Goal: Task Accomplishment & Management: Use online tool/utility

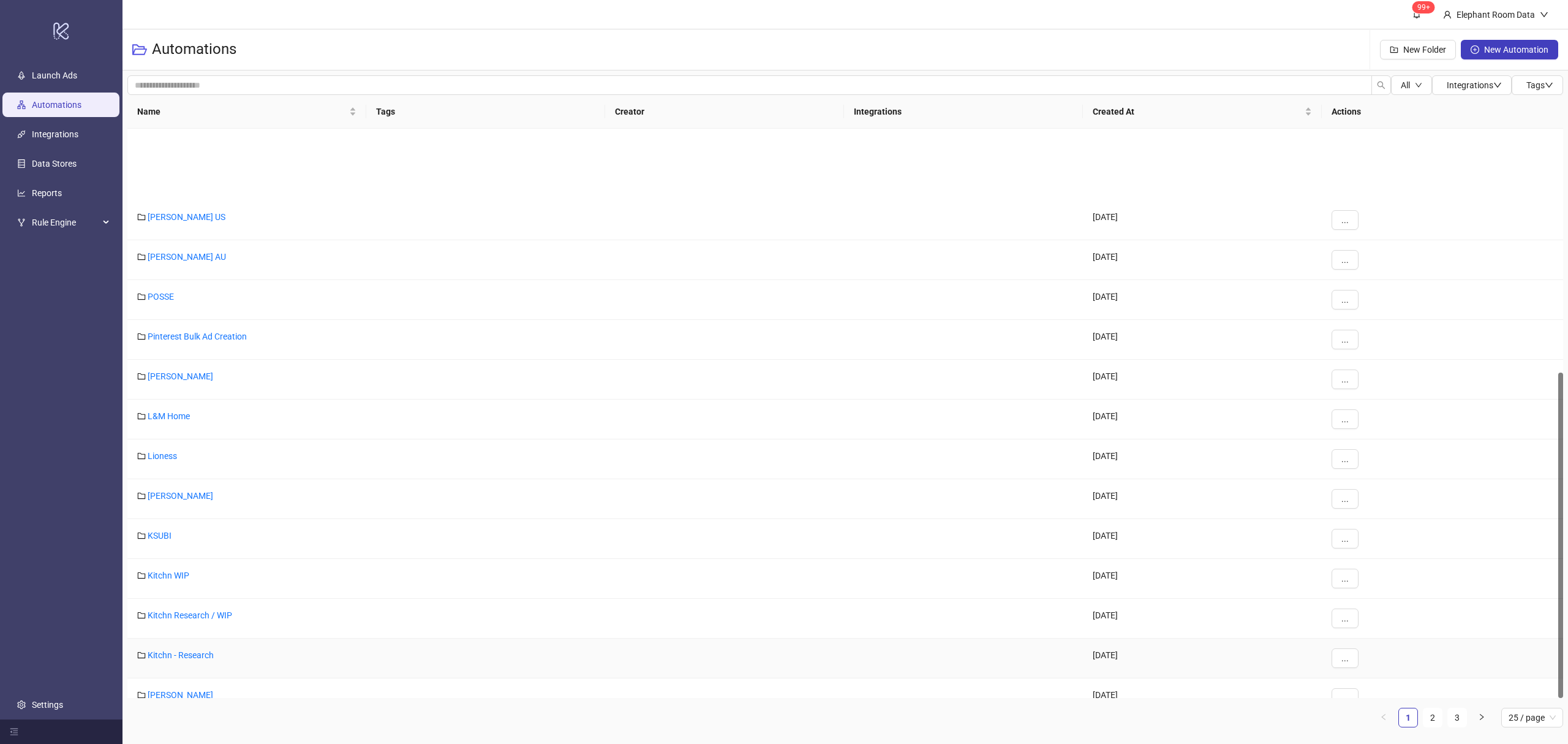
scroll to position [426, 0]
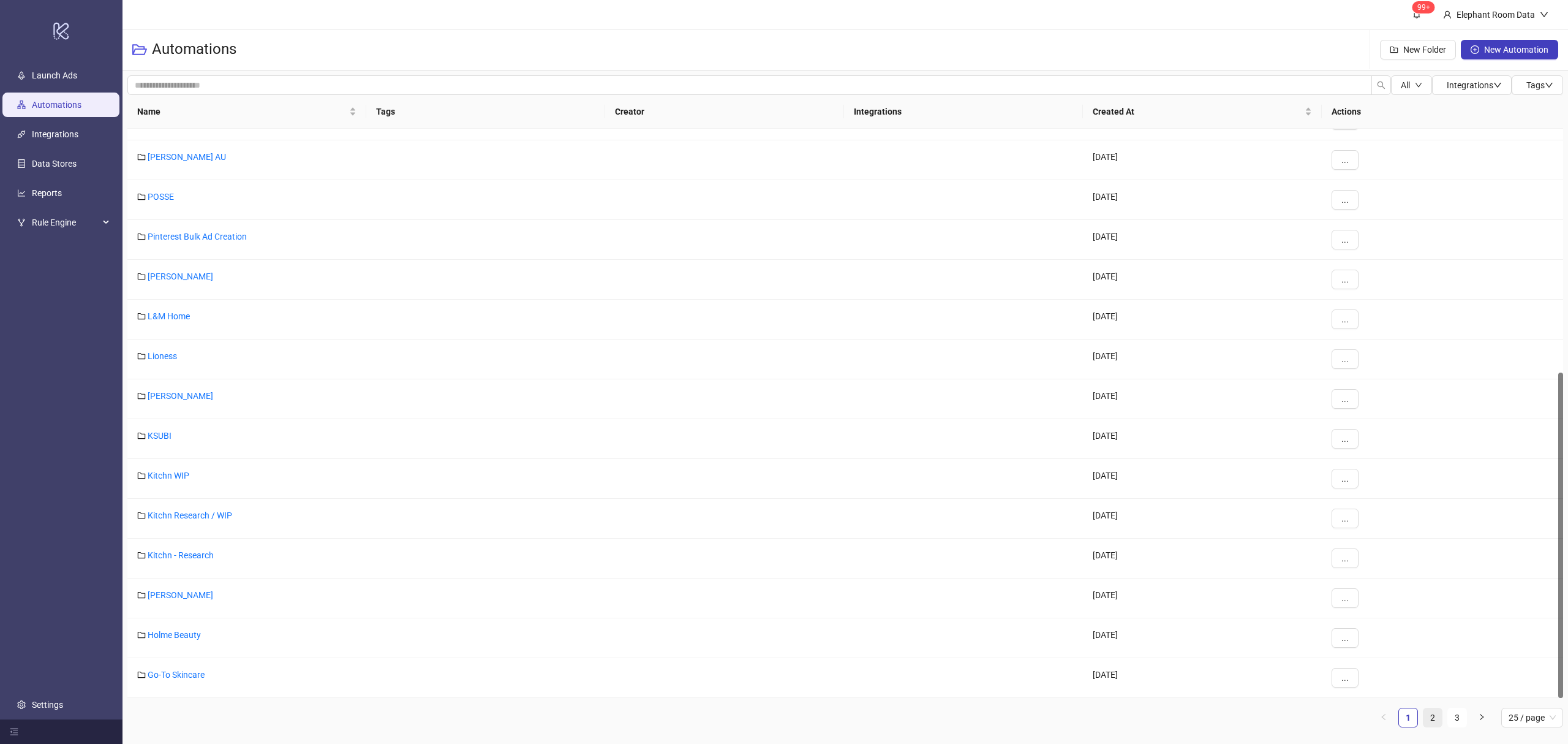
click at [1436, 712] on link "2" at bounding box center [1433, 718] width 19 height 19
click at [1412, 724] on link "1" at bounding box center [1409, 718] width 19 height 19
click at [194, 680] on link "Go-To Skincare" at bounding box center [176, 675] width 57 height 10
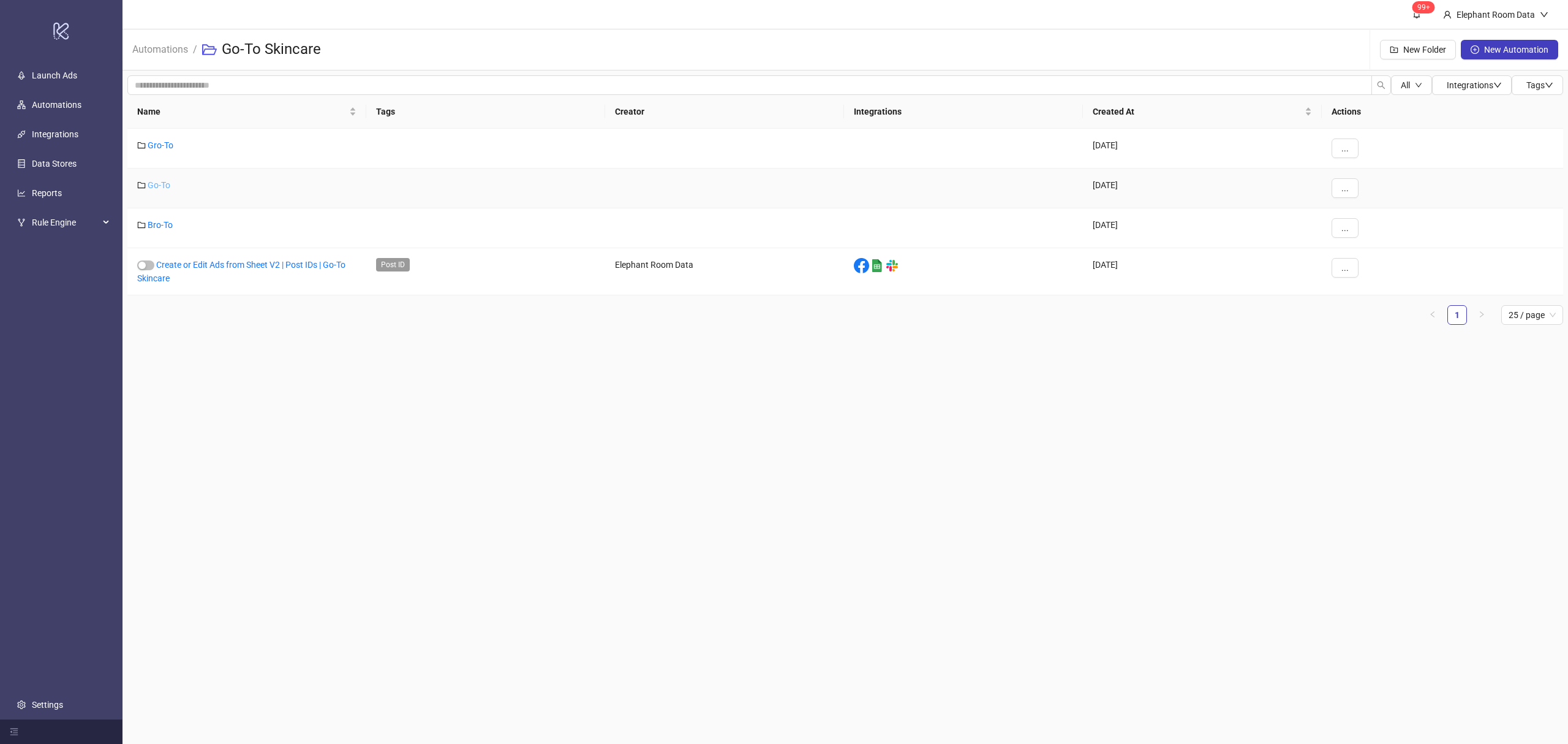
click at [155, 186] on link "Go-To" at bounding box center [158, 184] width 22 height 10
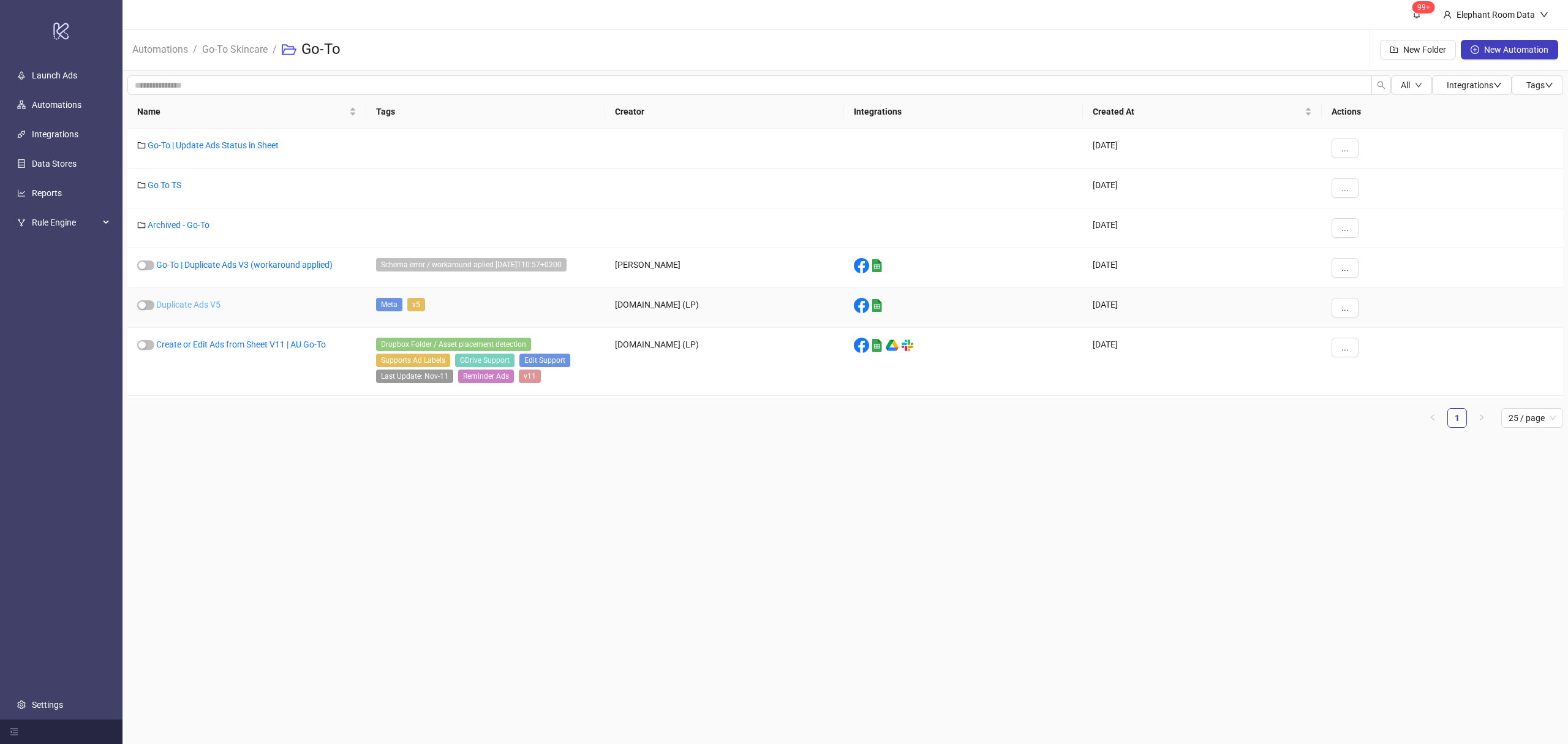
click at [187, 303] on link "Duplicate Ads V5" at bounding box center [188, 304] width 64 height 10
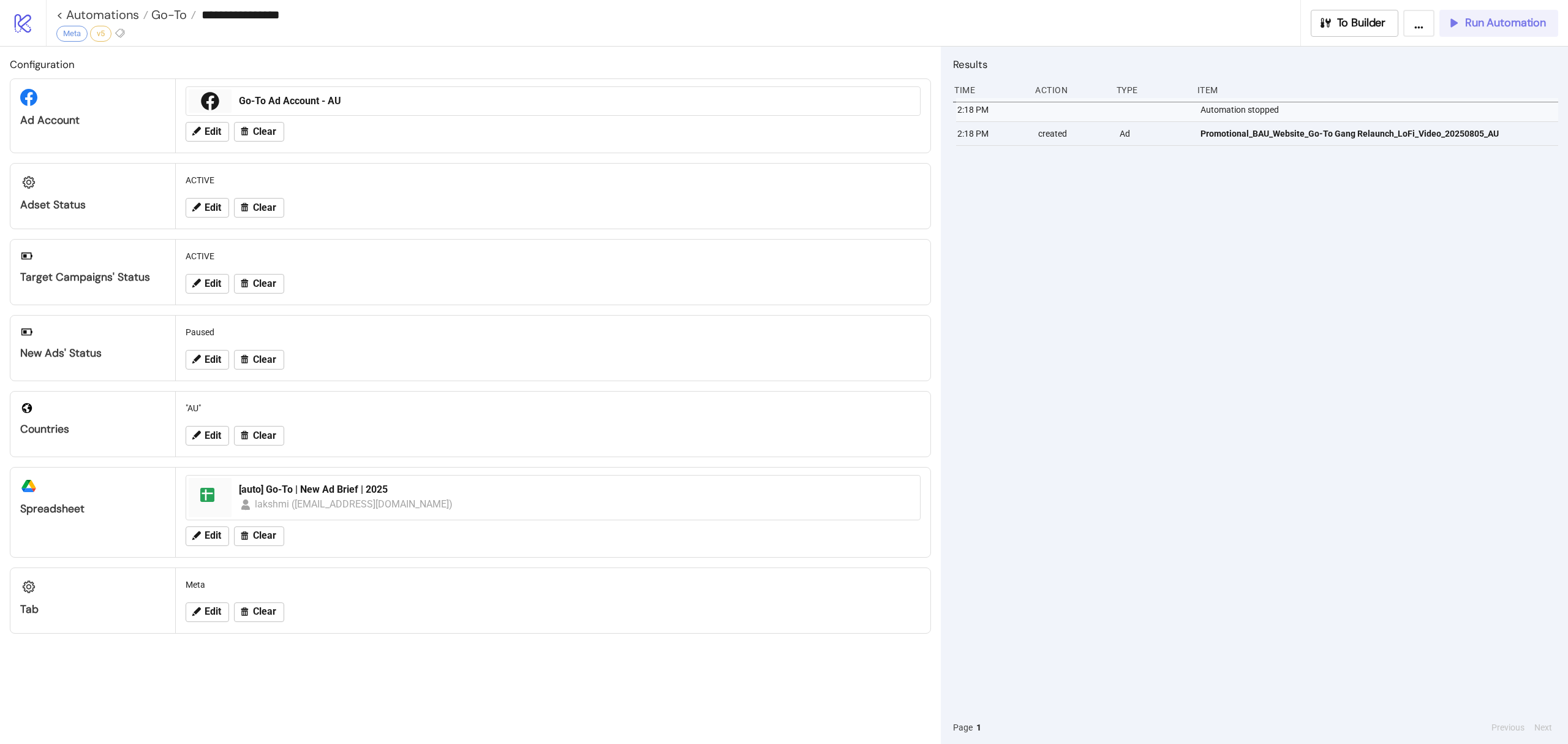
click at [1468, 23] on span "Run Automation" at bounding box center [1505, 22] width 81 height 14
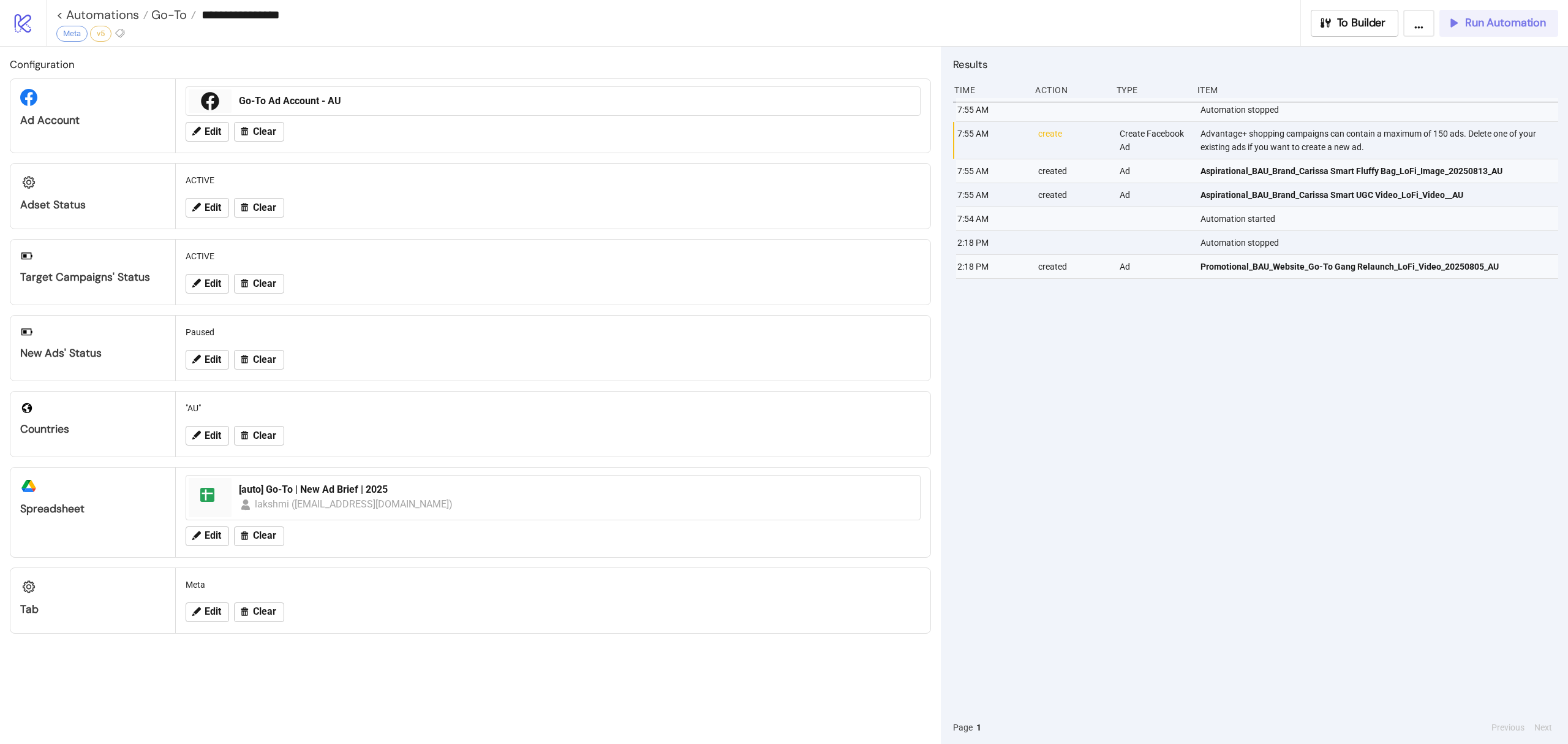
click at [1517, 35] on button "Run Automation" at bounding box center [1499, 23] width 119 height 27
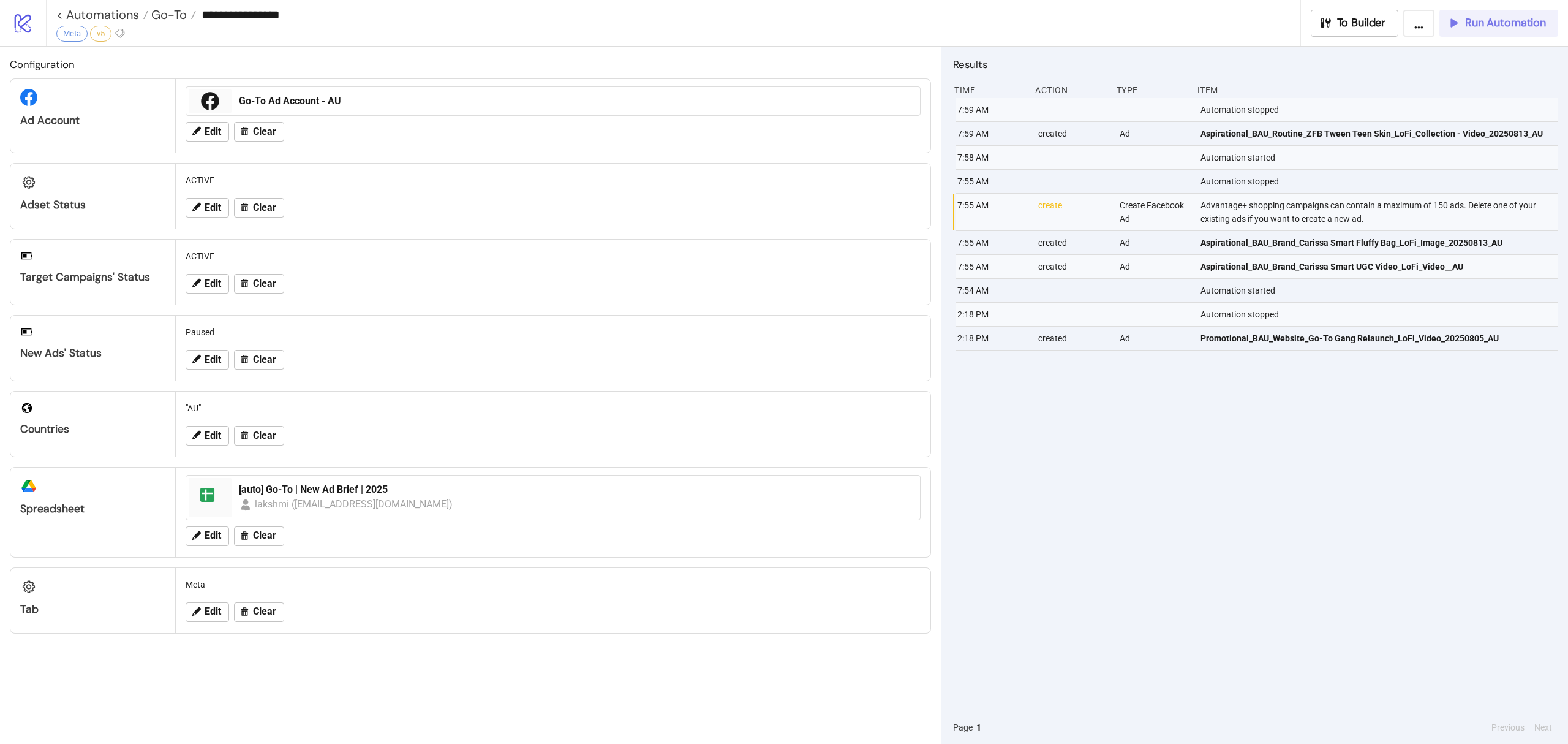
click at [1520, 27] on span "Run Automation" at bounding box center [1505, 22] width 81 height 14
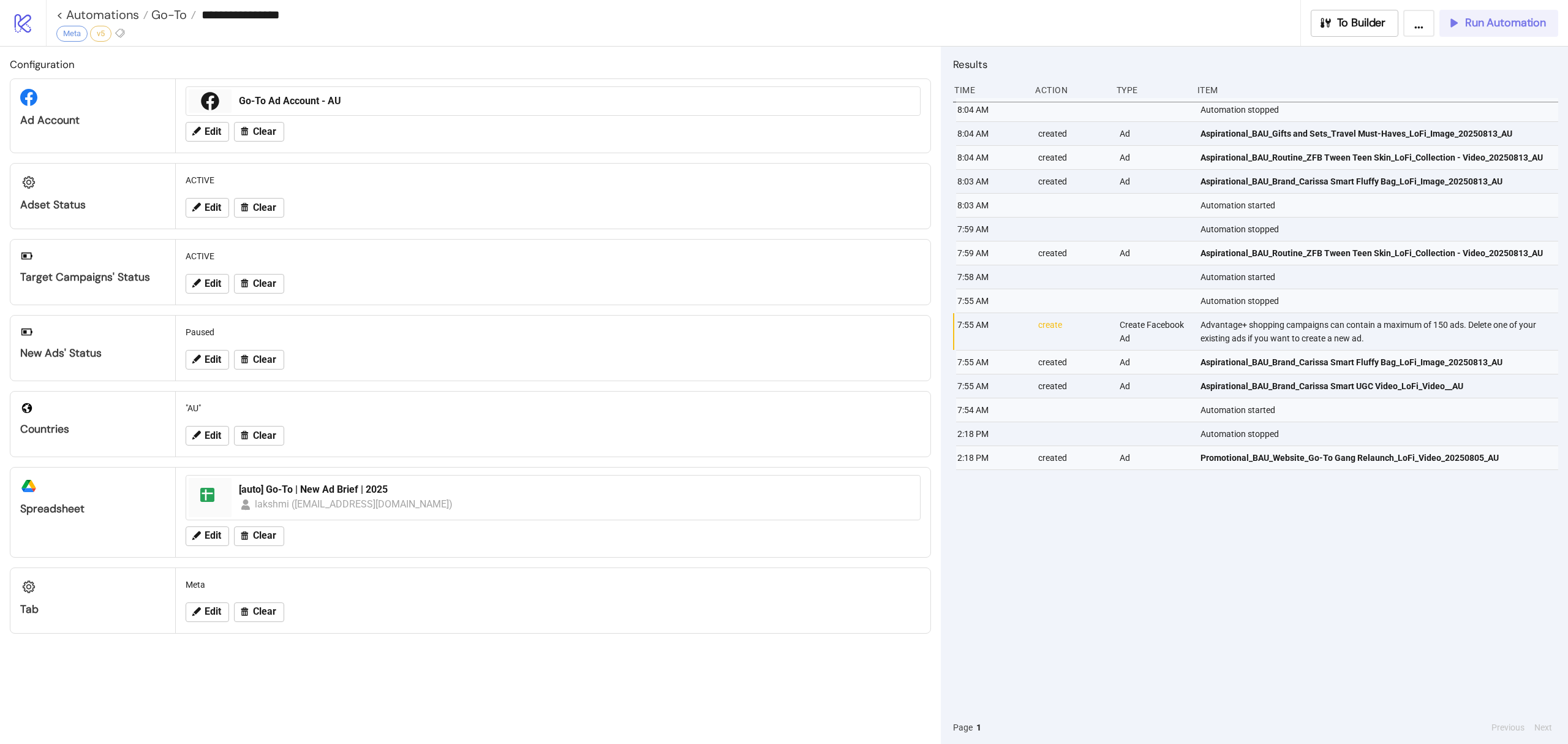
click at [1519, 22] on span "Run Automation" at bounding box center [1505, 22] width 81 height 14
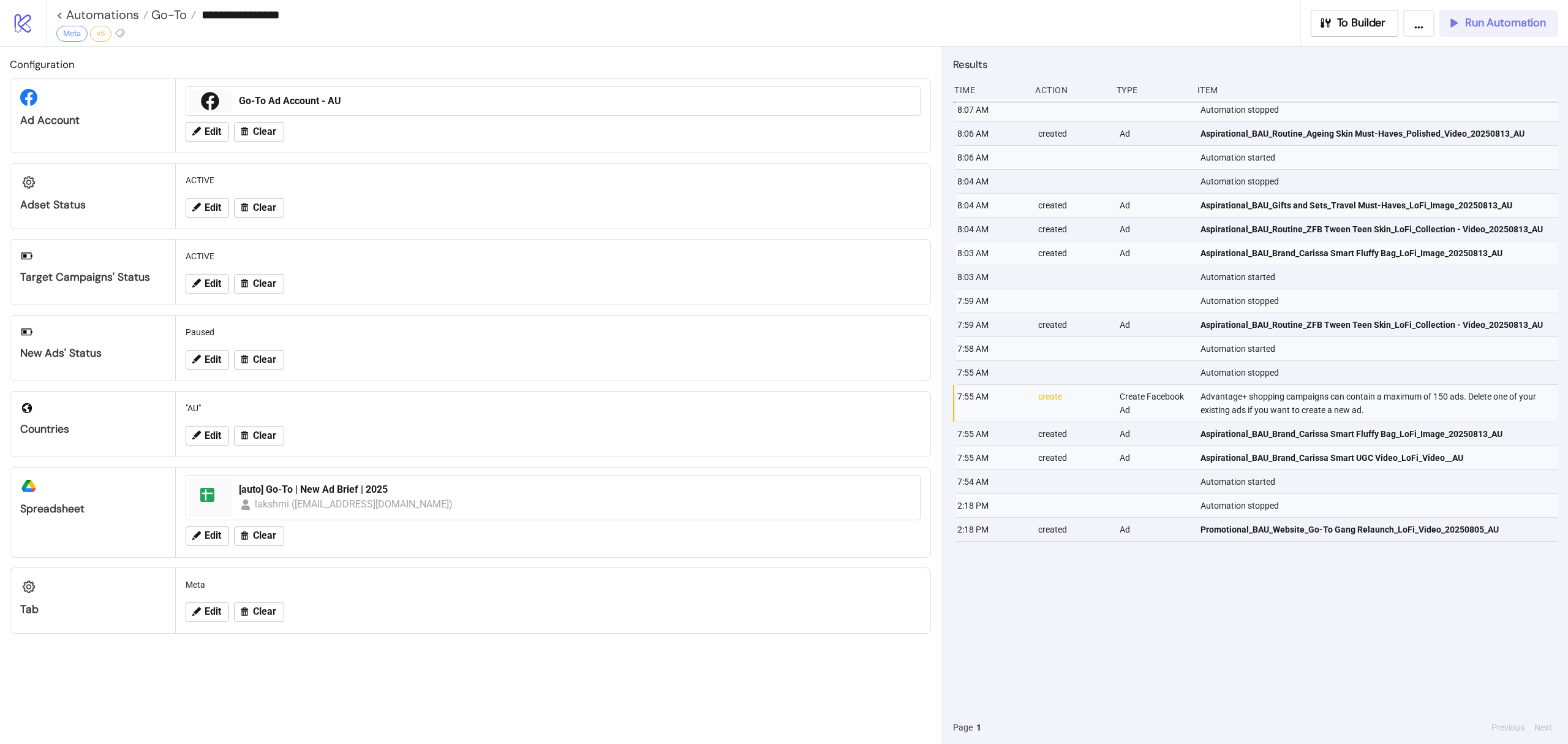
click at [1485, 22] on span "Run Automation" at bounding box center [1505, 22] width 81 height 14
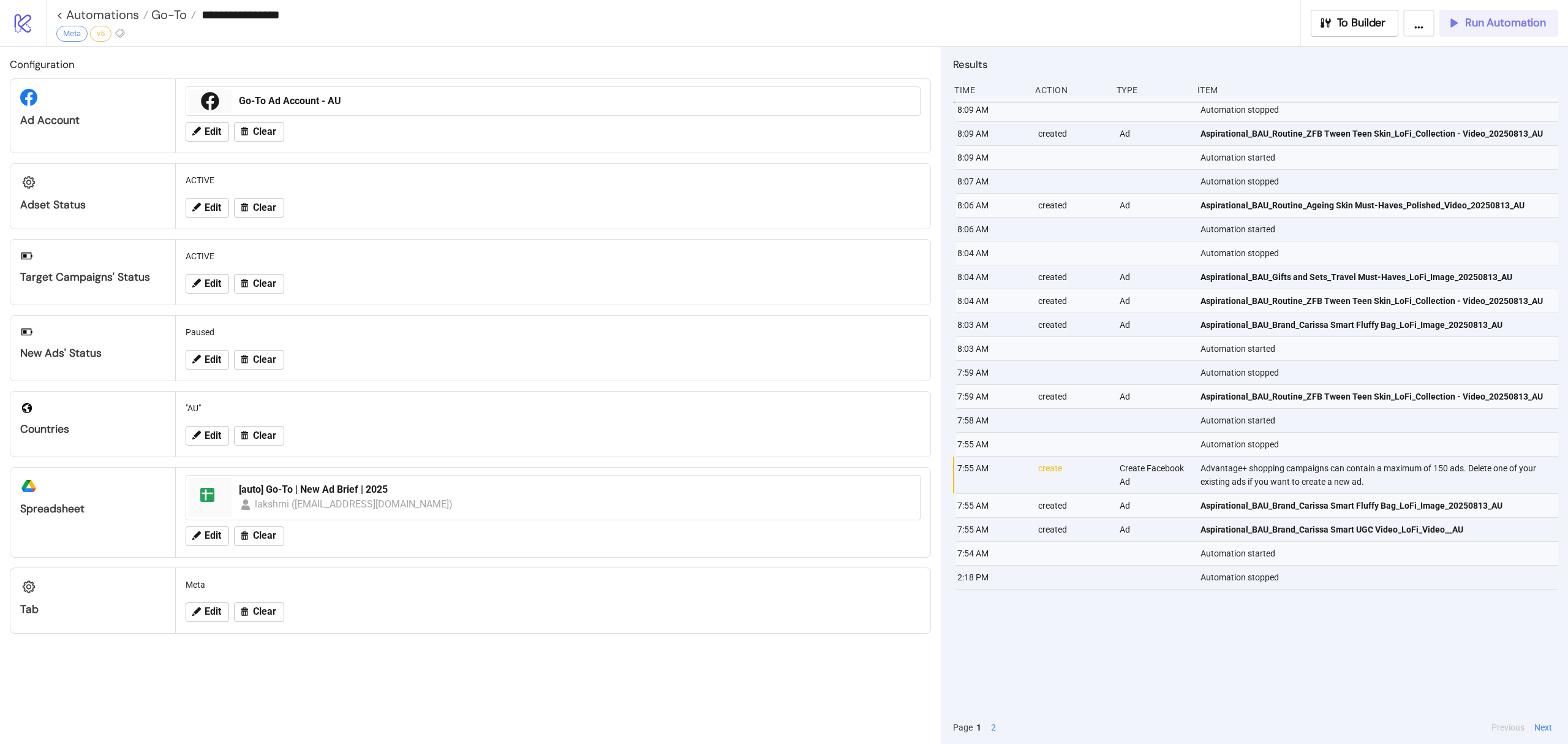
click at [1503, 31] on button "Run Automation" at bounding box center [1499, 23] width 119 height 27
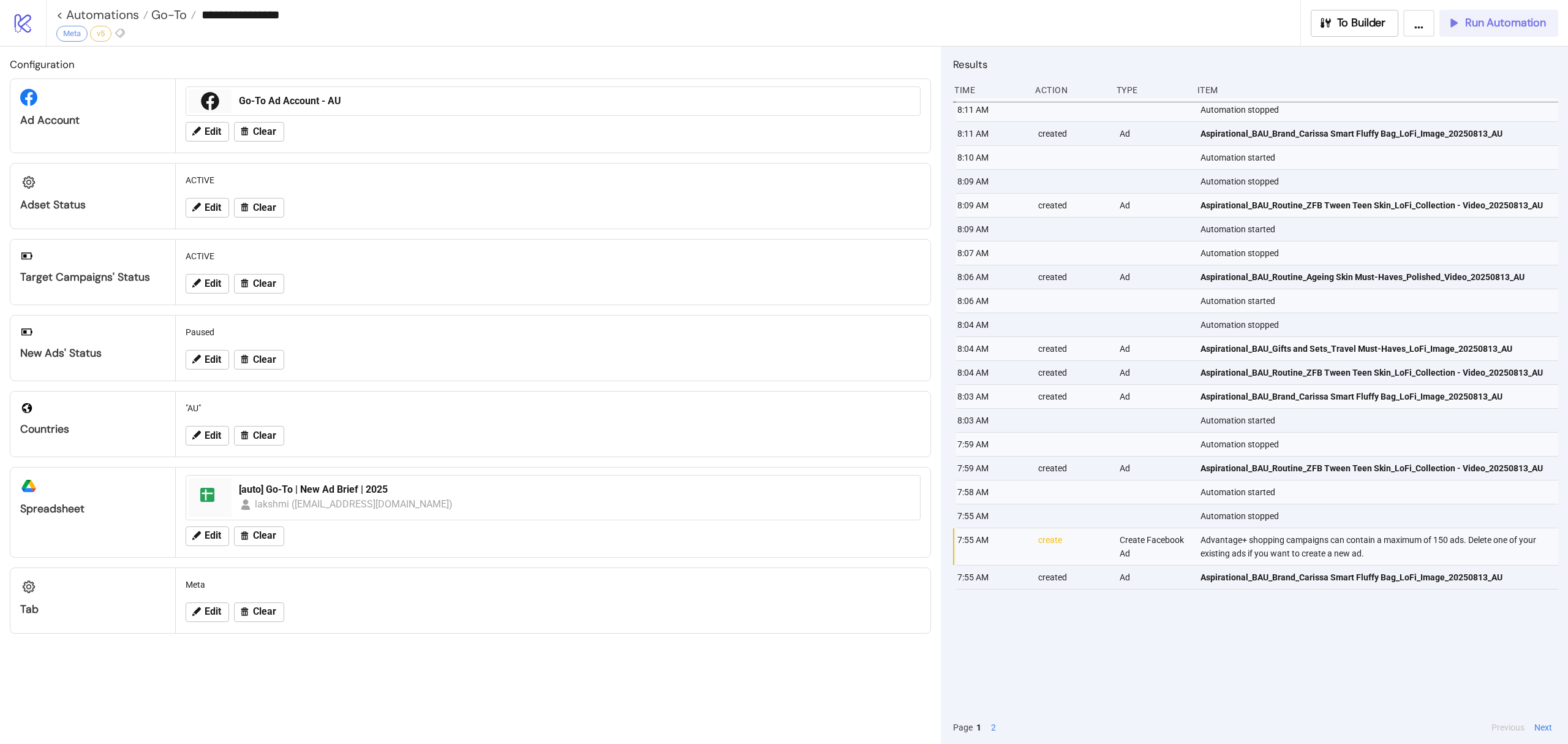
click at [1505, 25] on span "Run Automation" at bounding box center [1505, 22] width 81 height 14
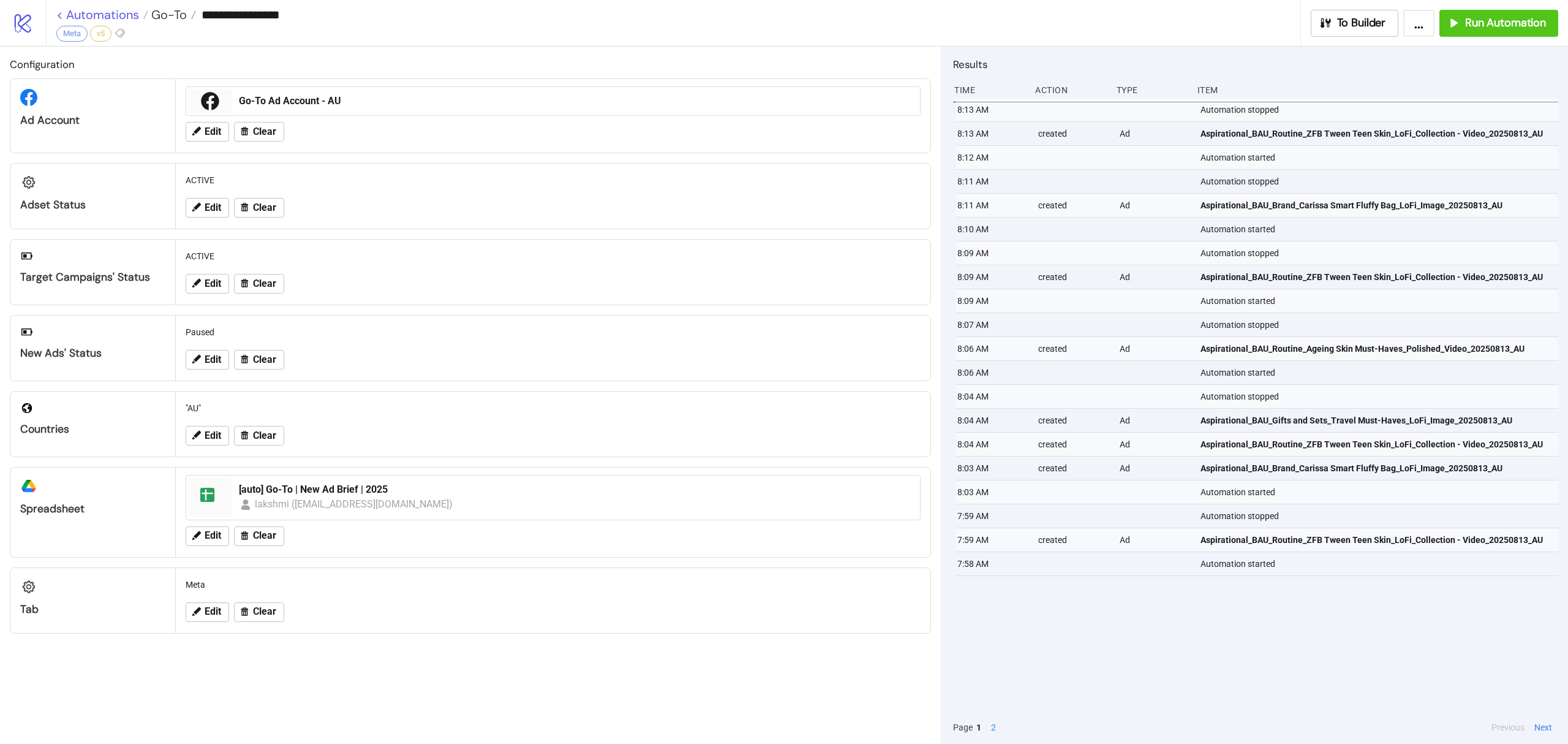
click at [122, 15] on link "< Automations" at bounding box center [102, 14] width 92 height 12
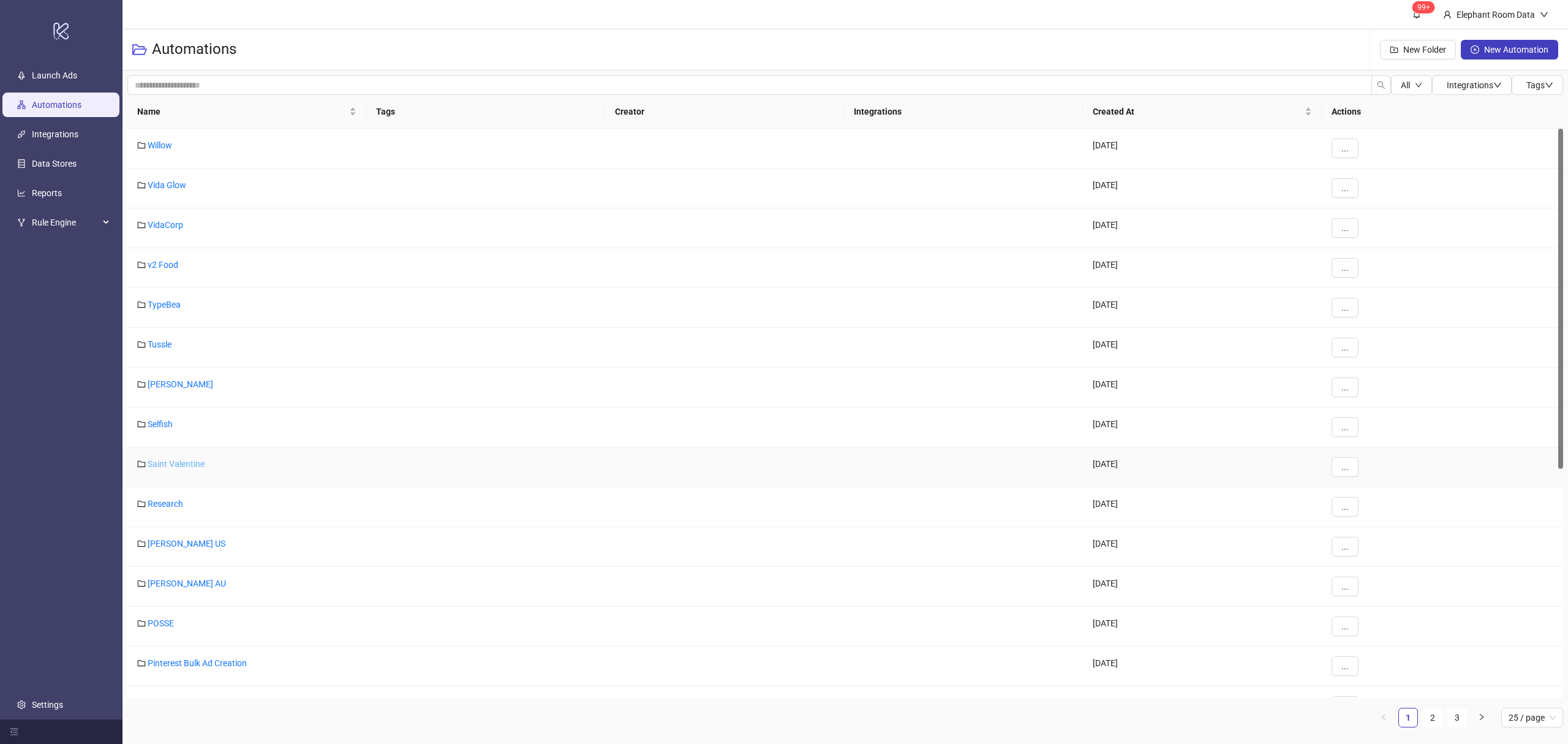
click at [168, 466] on link "Saint Valentine" at bounding box center [176, 463] width 57 height 10
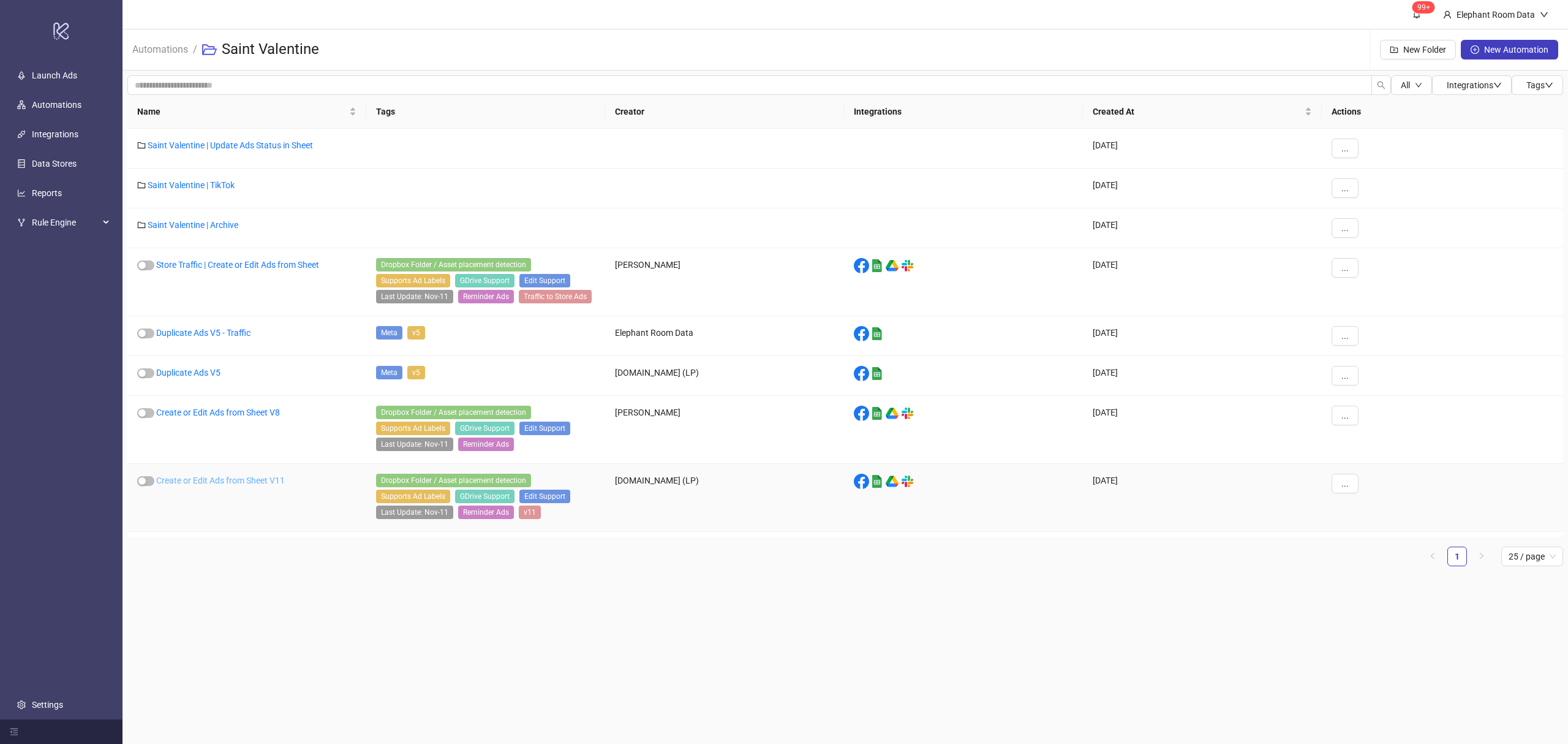
click at [214, 485] on link "Create or Edit Ads from Sheet V11" at bounding box center [220, 480] width 129 height 10
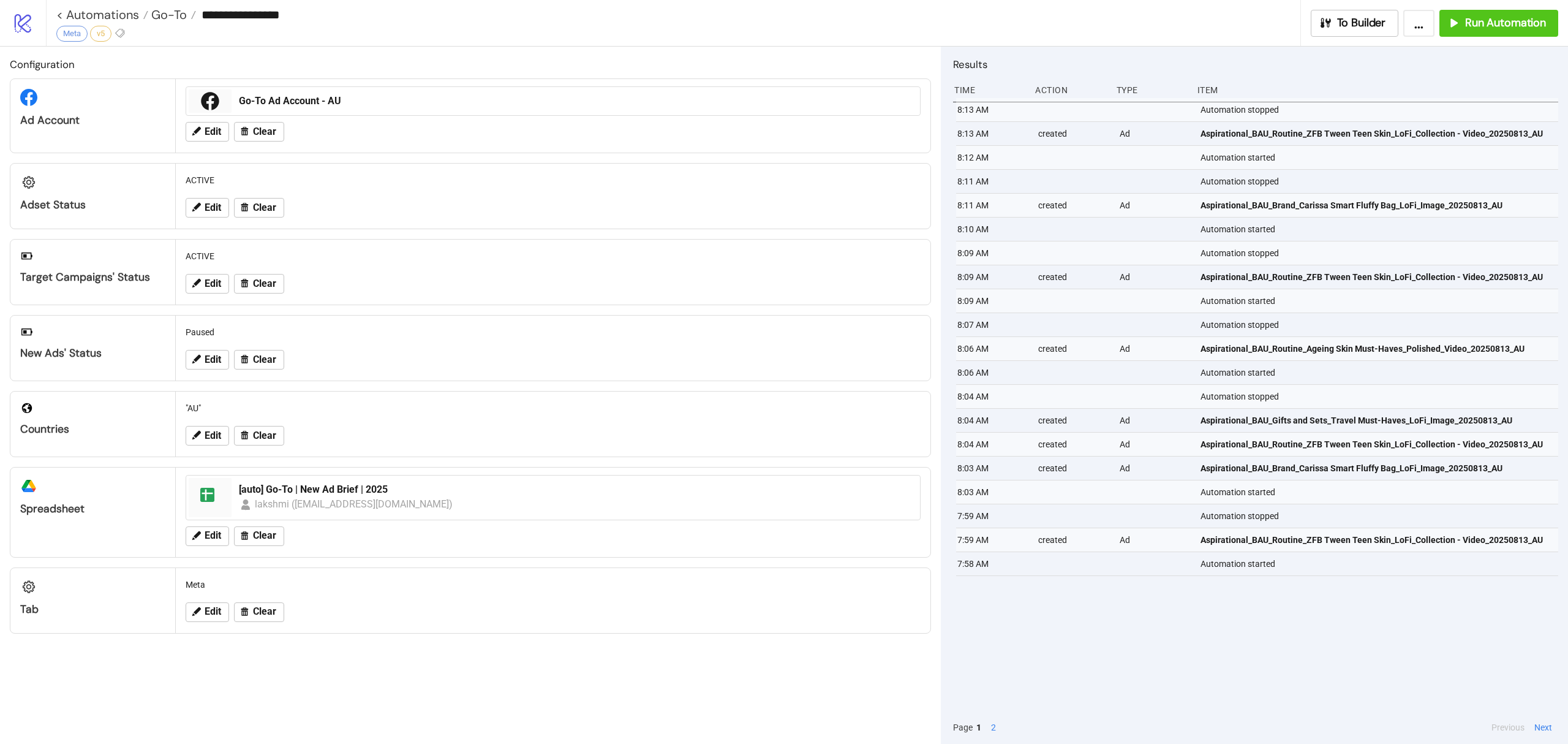
type input "**********"
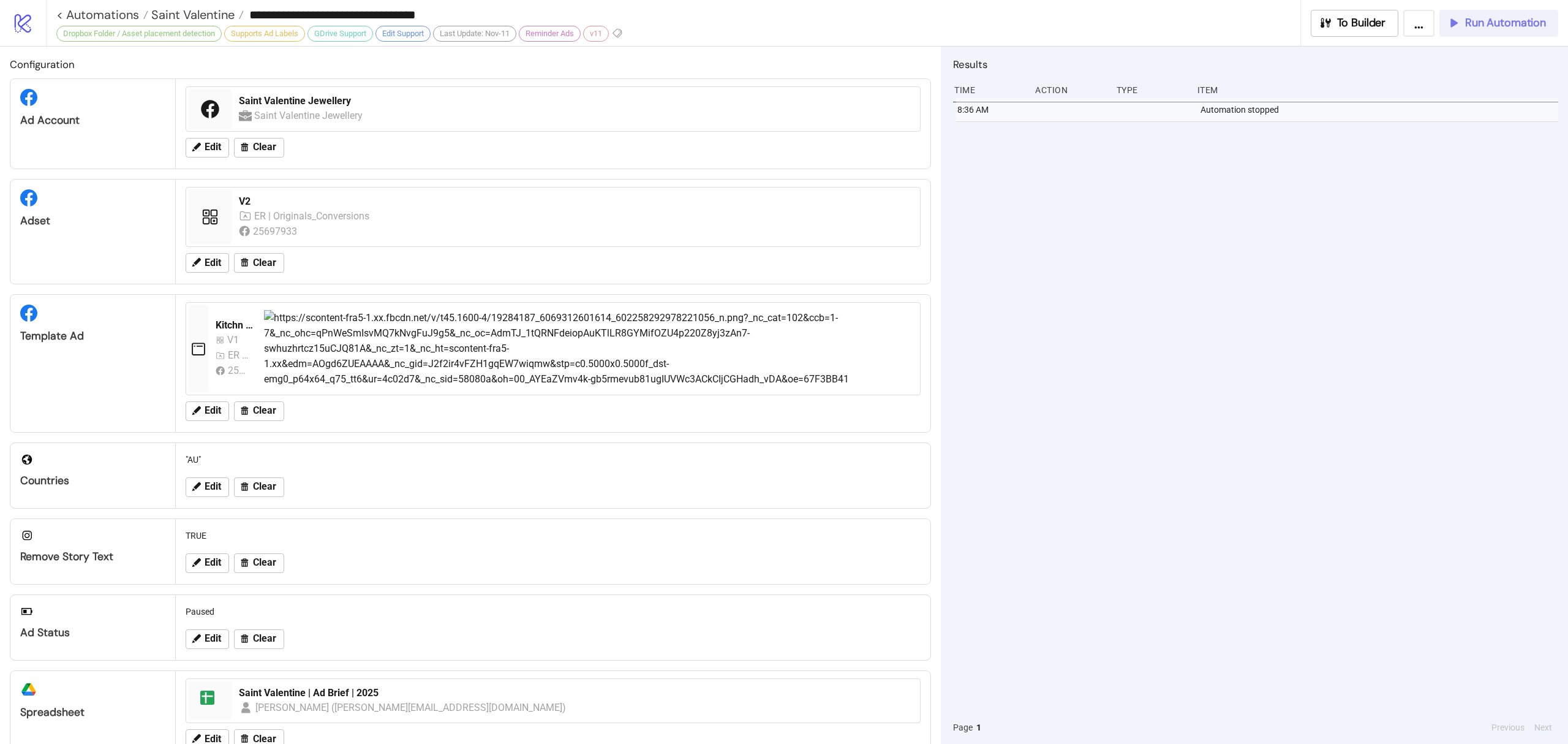
drag, startPoint x: 1483, startPoint y: 24, endPoint x: -671, endPoint y: 597, distance: 2228.9
click at [0, 597] on html "**********" at bounding box center [784, 372] width 1568 height 744
click at [1495, 23] on span "Run Automation" at bounding box center [1505, 22] width 81 height 14
click at [1488, 20] on span "Run Automation" at bounding box center [1505, 22] width 81 height 14
click at [244, 201] on icon at bounding box center [244, 201] width 10 height 10
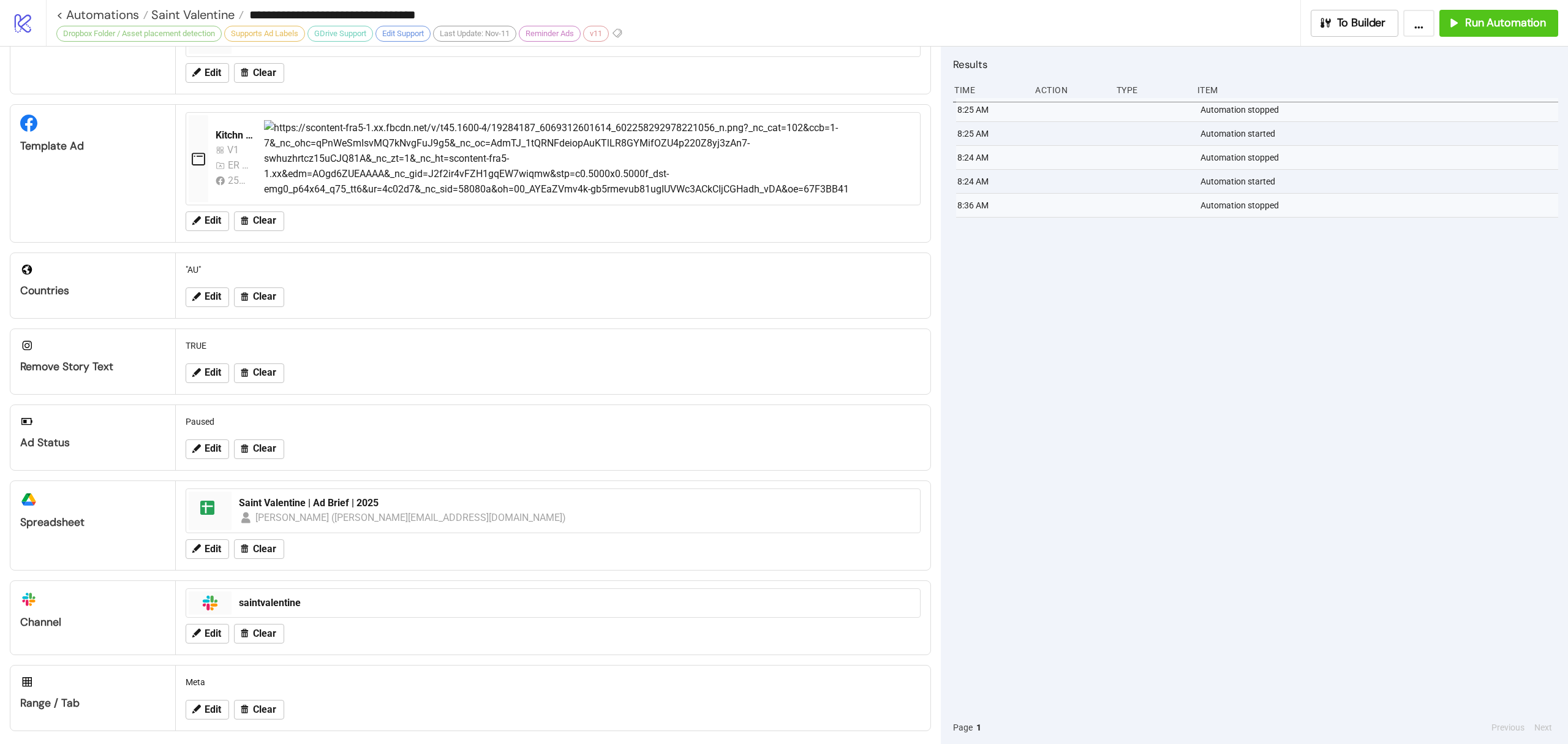
scroll to position [202, 0]
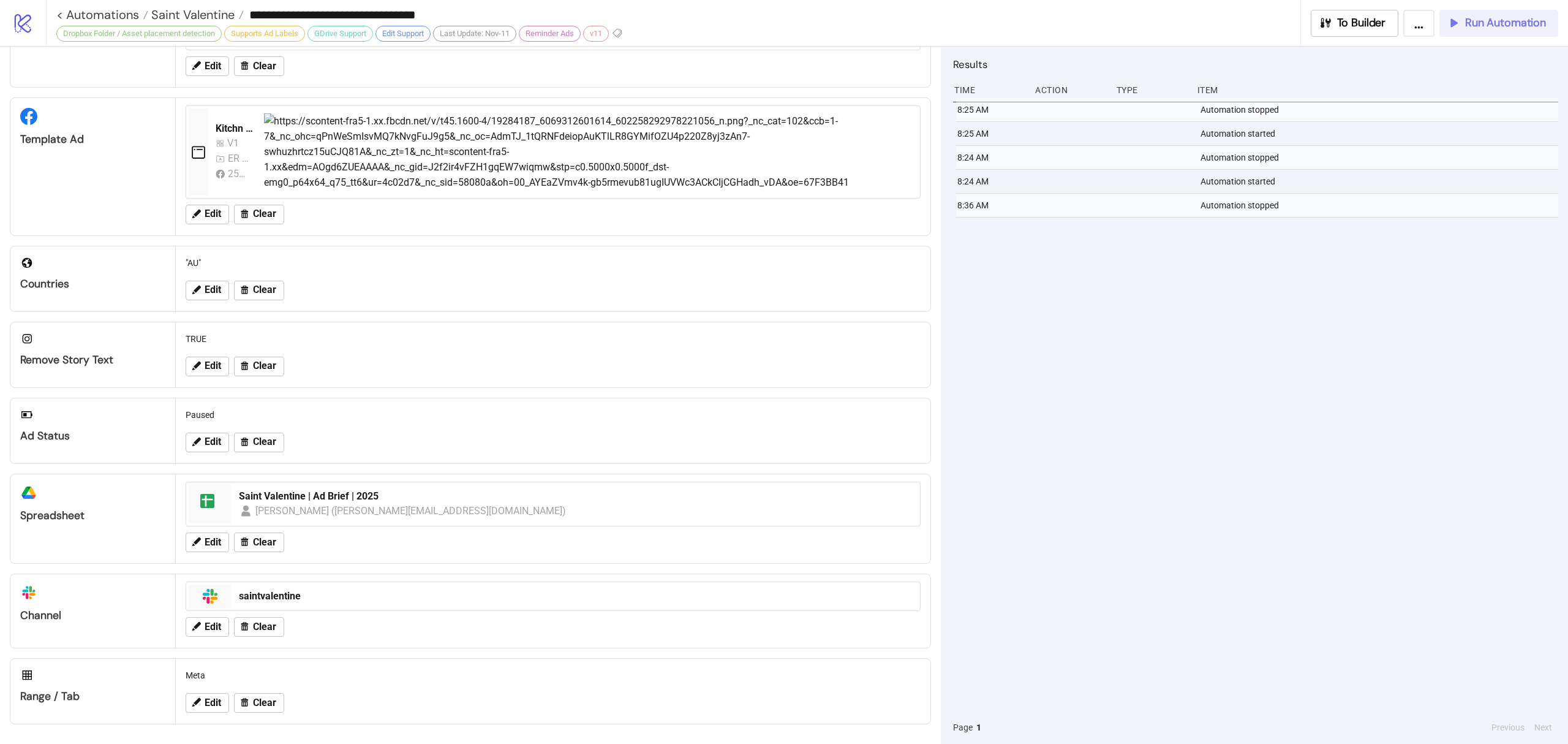
click at [1498, 19] on span "Run Automation" at bounding box center [1505, 22] width 81 height 14
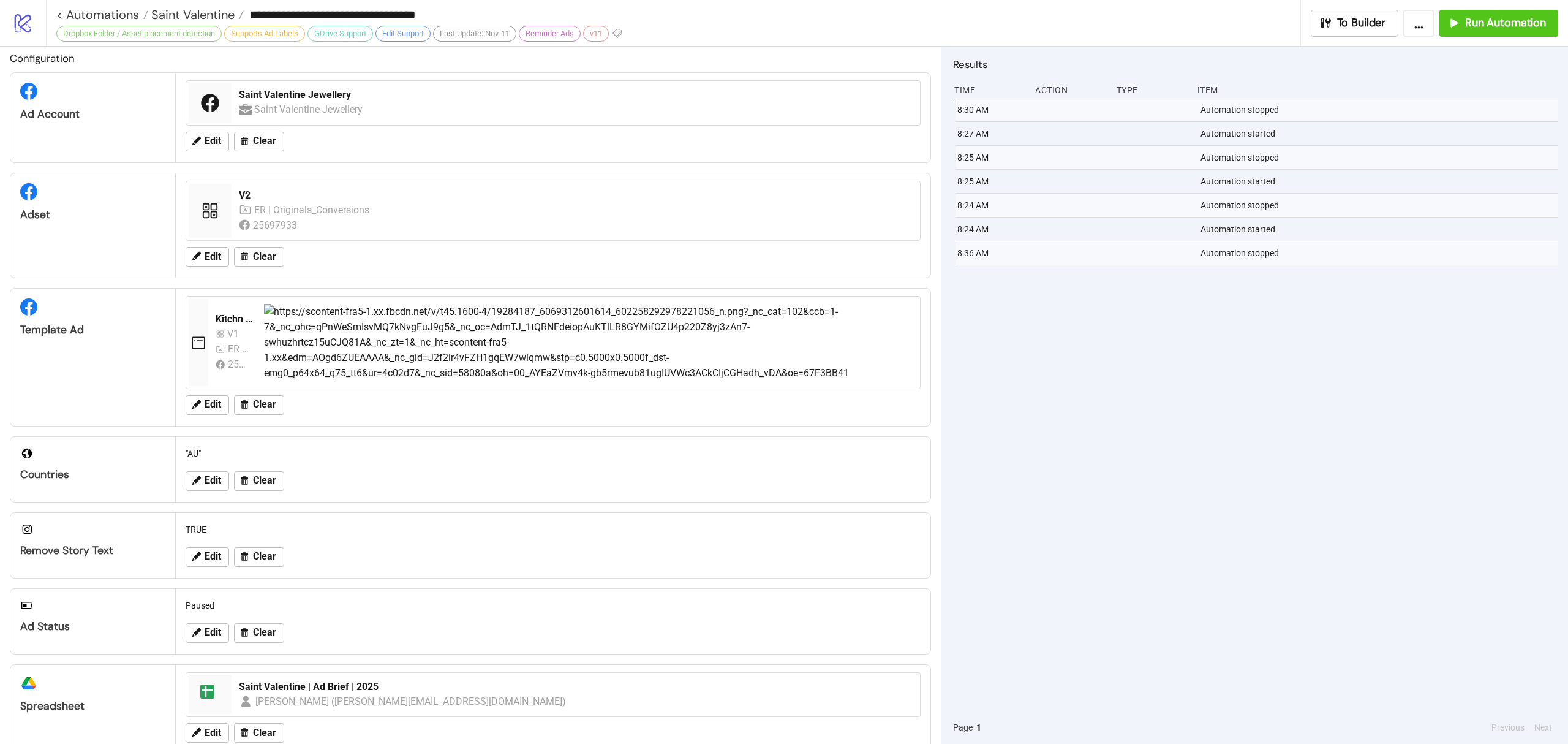
scroll to position [0, 0]
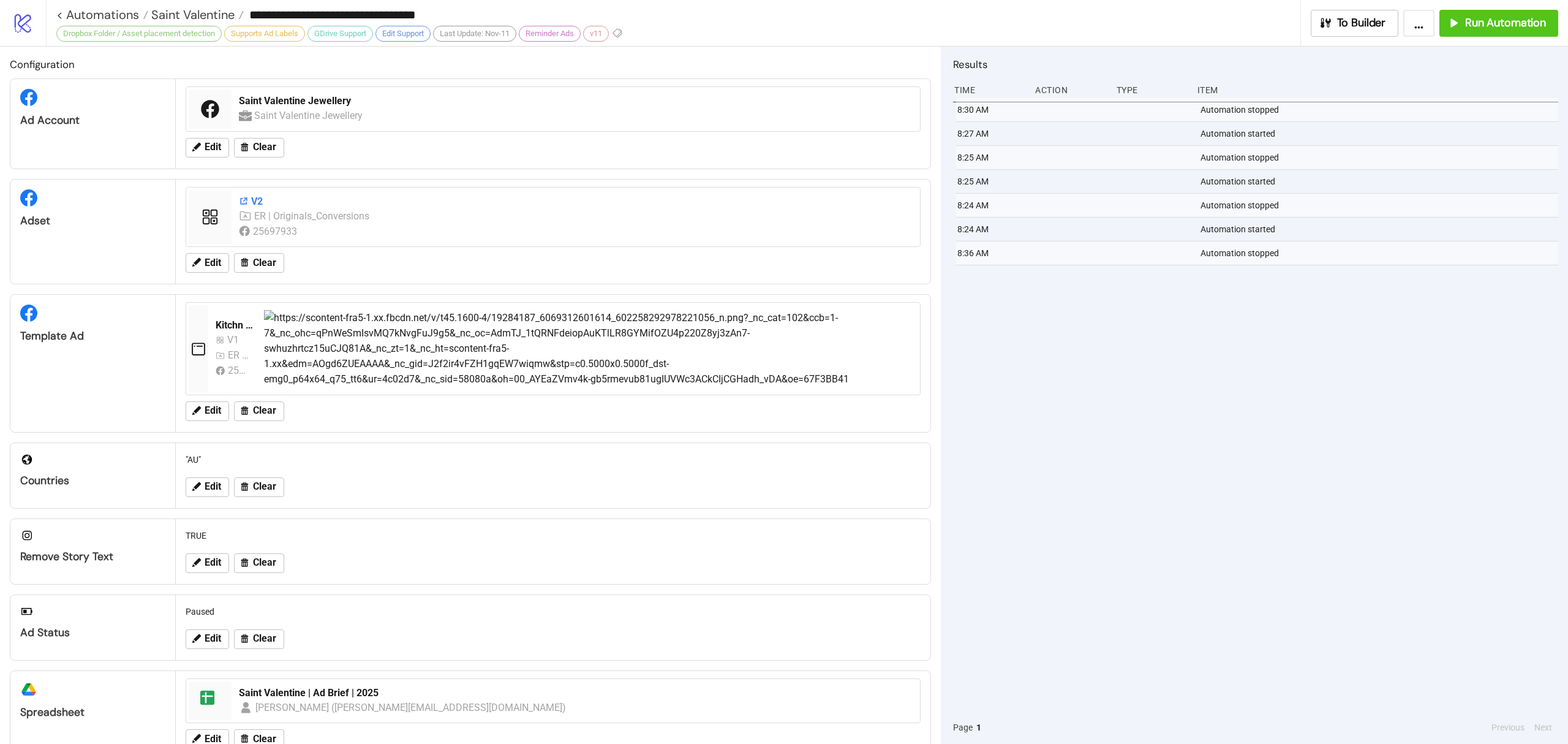
click at [246, 206] on icon at bounding box center [244, 201] width 10 height 10
click at [215, 272] on button "Edit" at bounding box center [207, 262] width 44 height 19
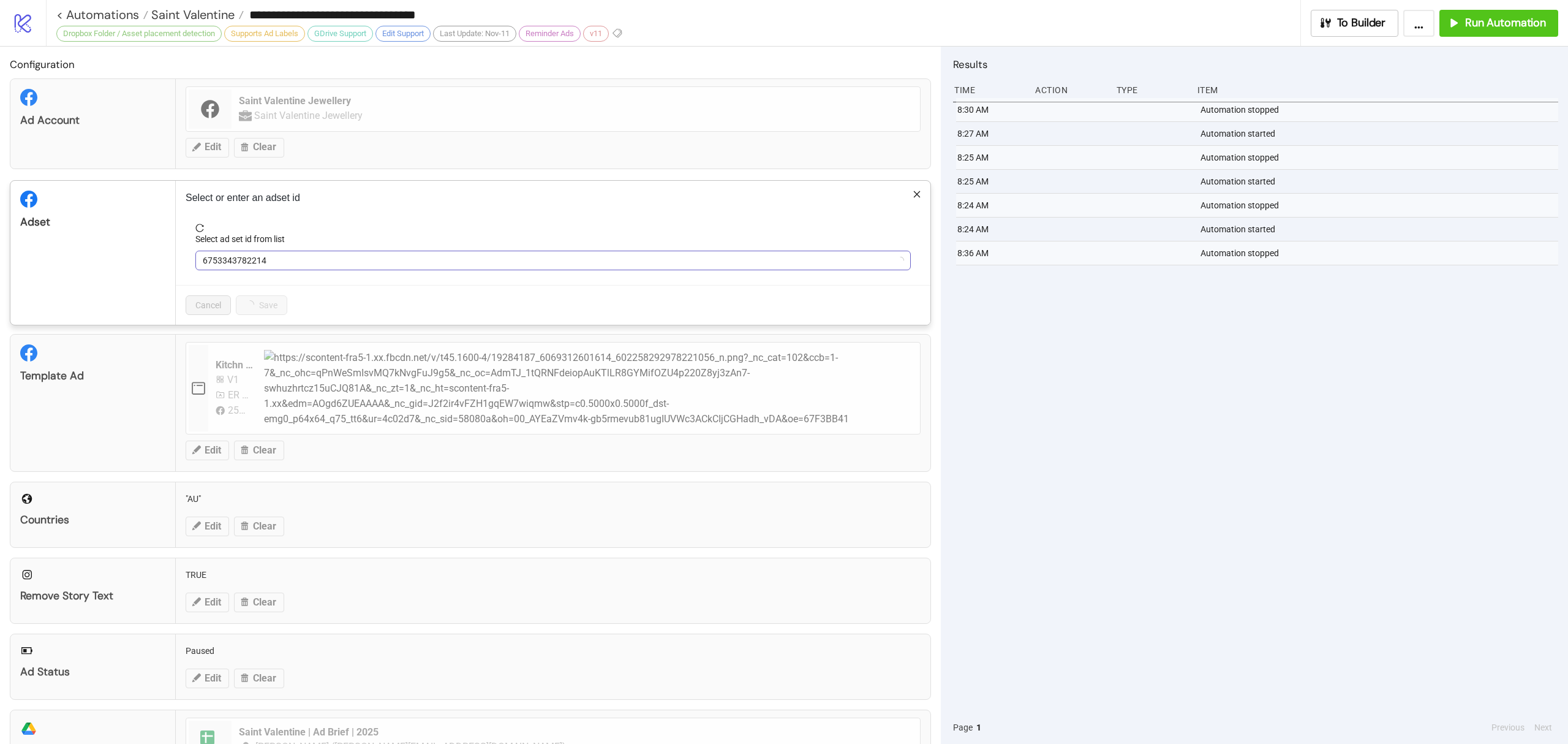
click at [247, 261] on span "6753343782214" at bounding box center [553, 260] width 701 height 19
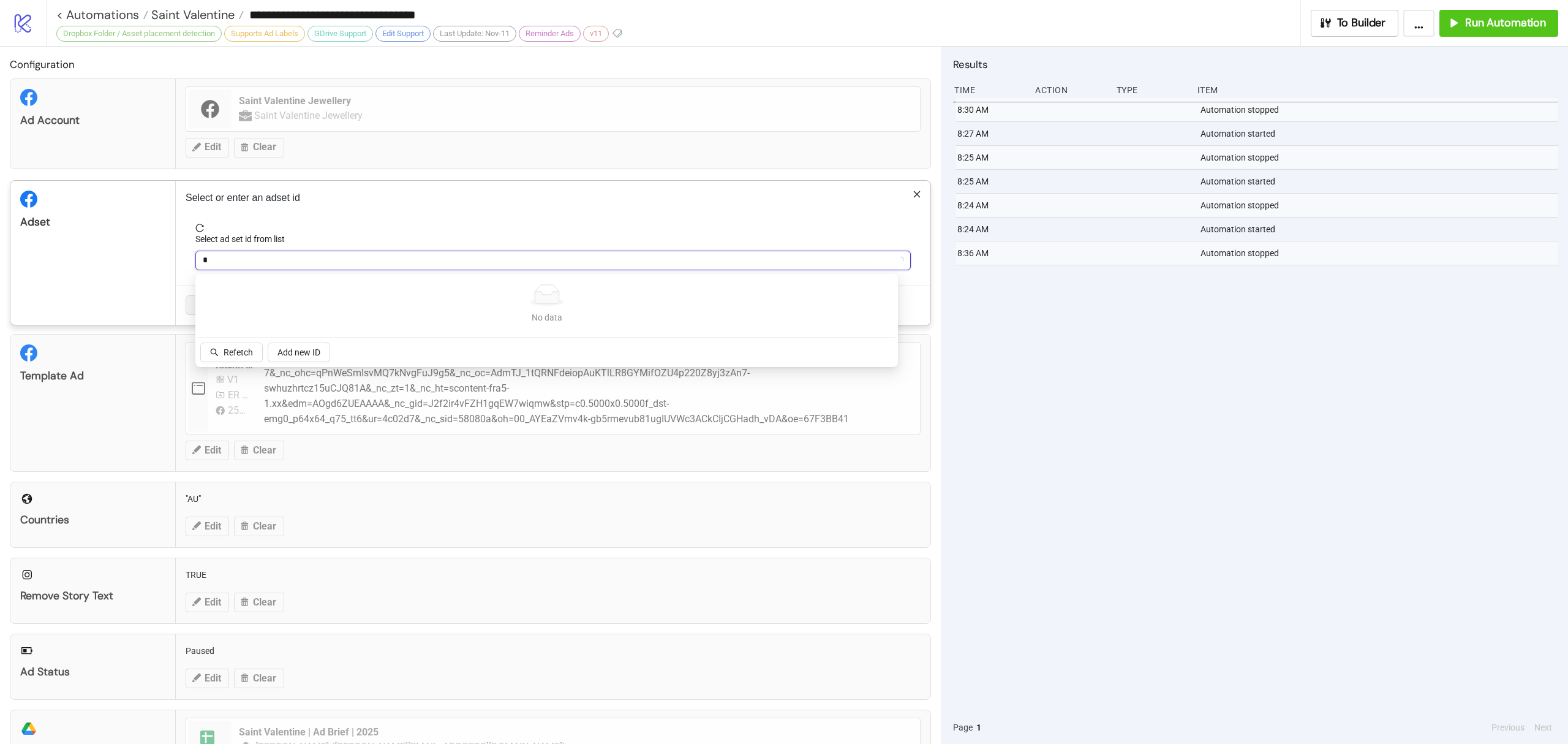
type input "**"
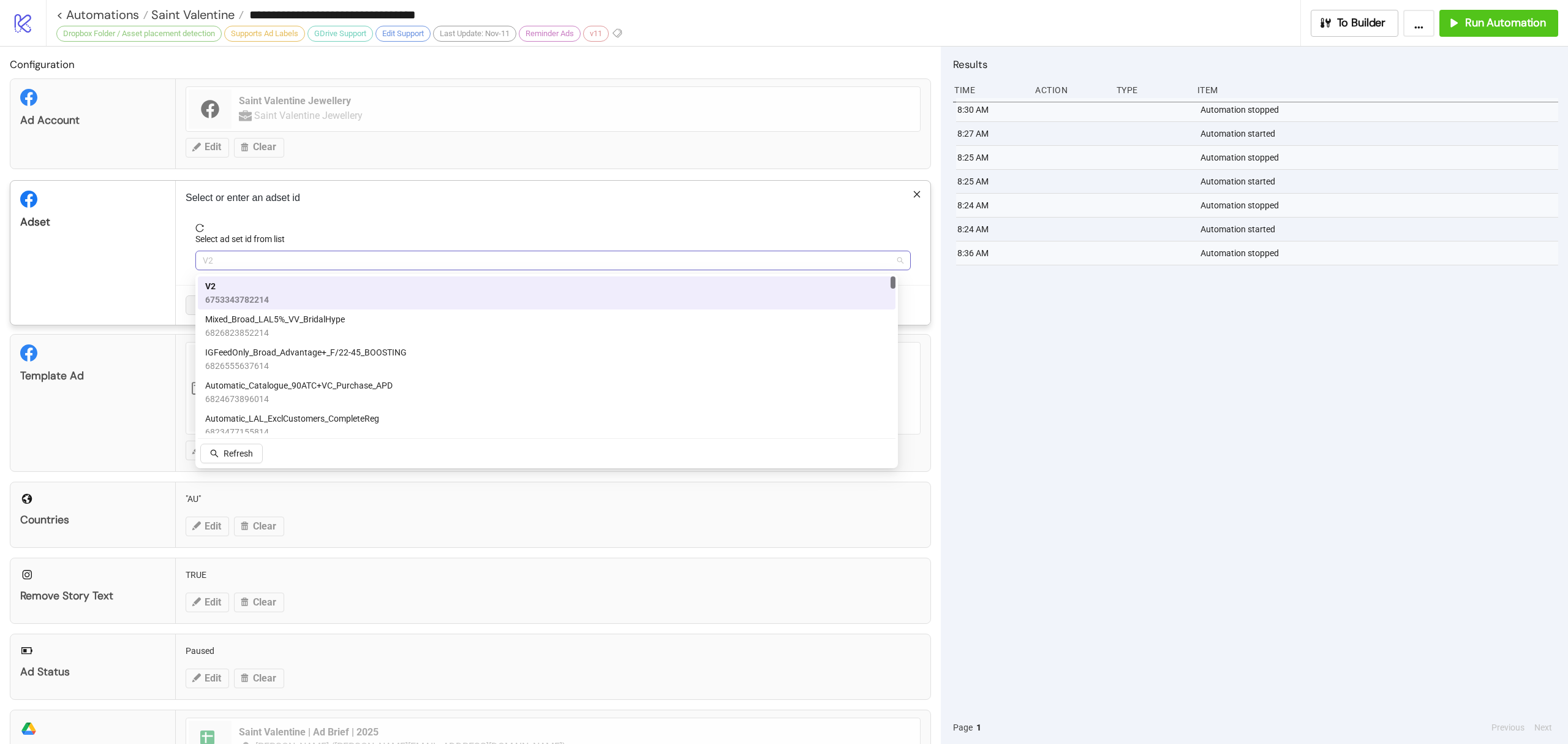
click at [280, 265] on span "V2" at bounding box center [553, 260] width 701 height 19
type input "**"
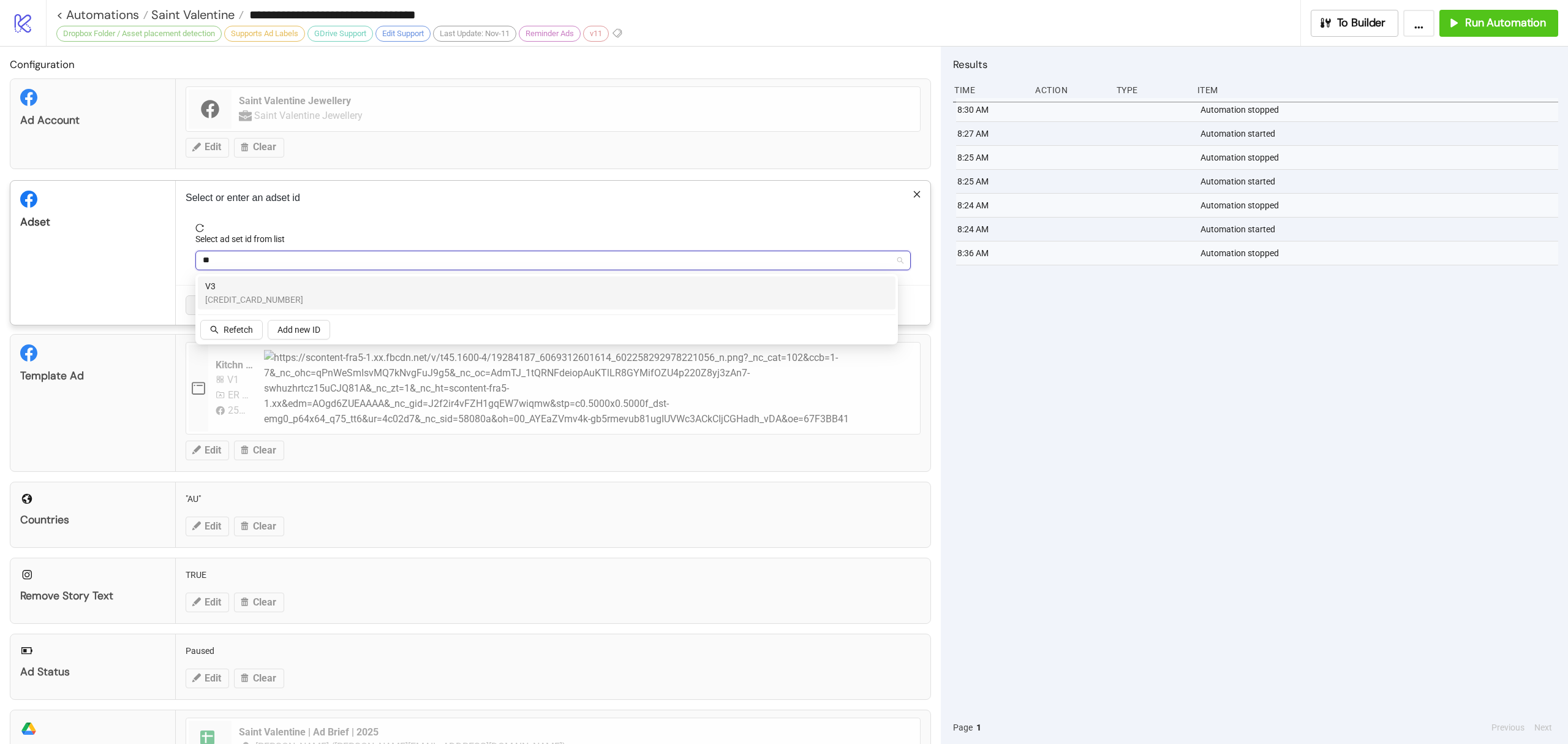
click at [278, 305] on div "V3 6784705619214" at bounding box center [547, 293] width 684 height 27
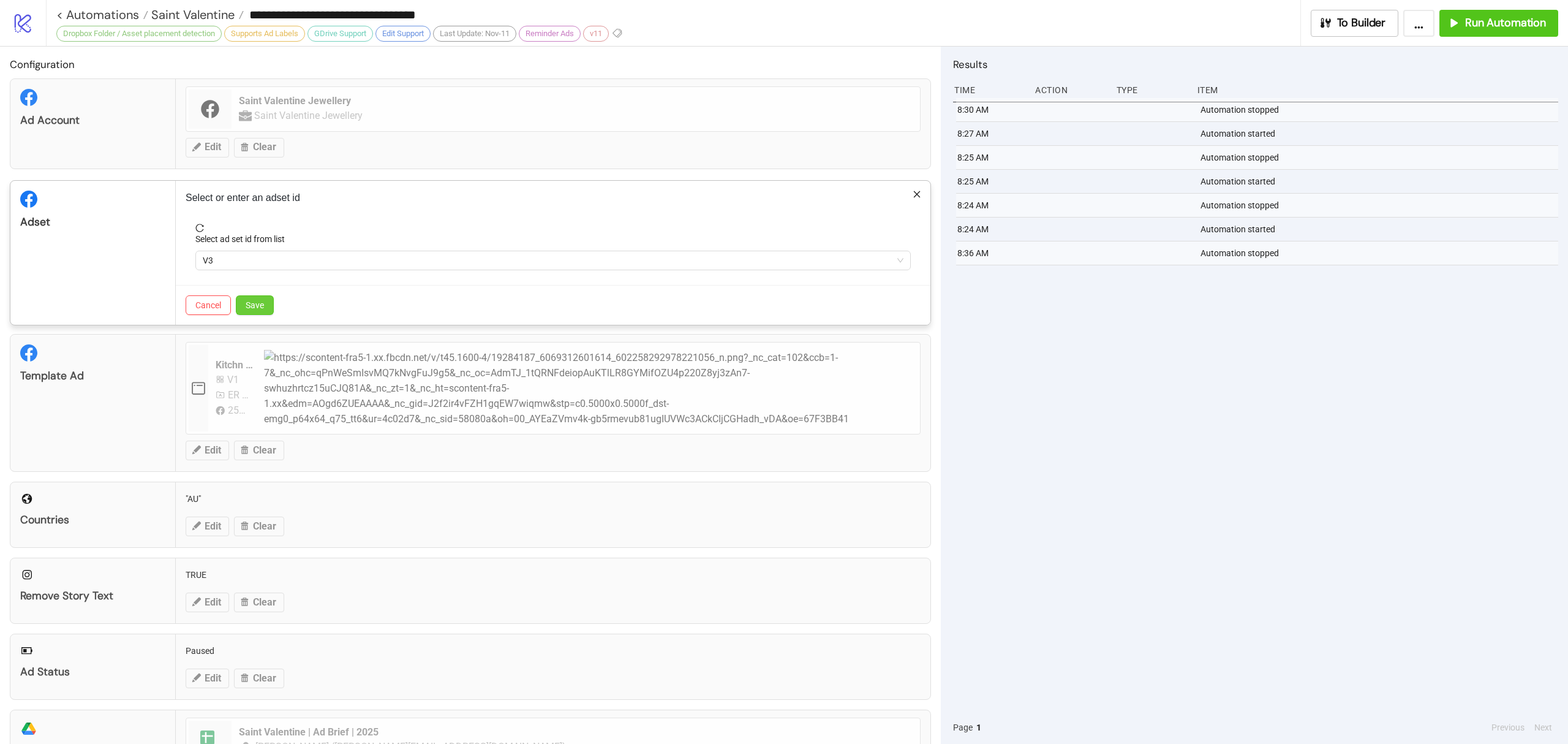
click at [267, 301] on button "Save" at bounding box center [255, 305] width 38 height 19
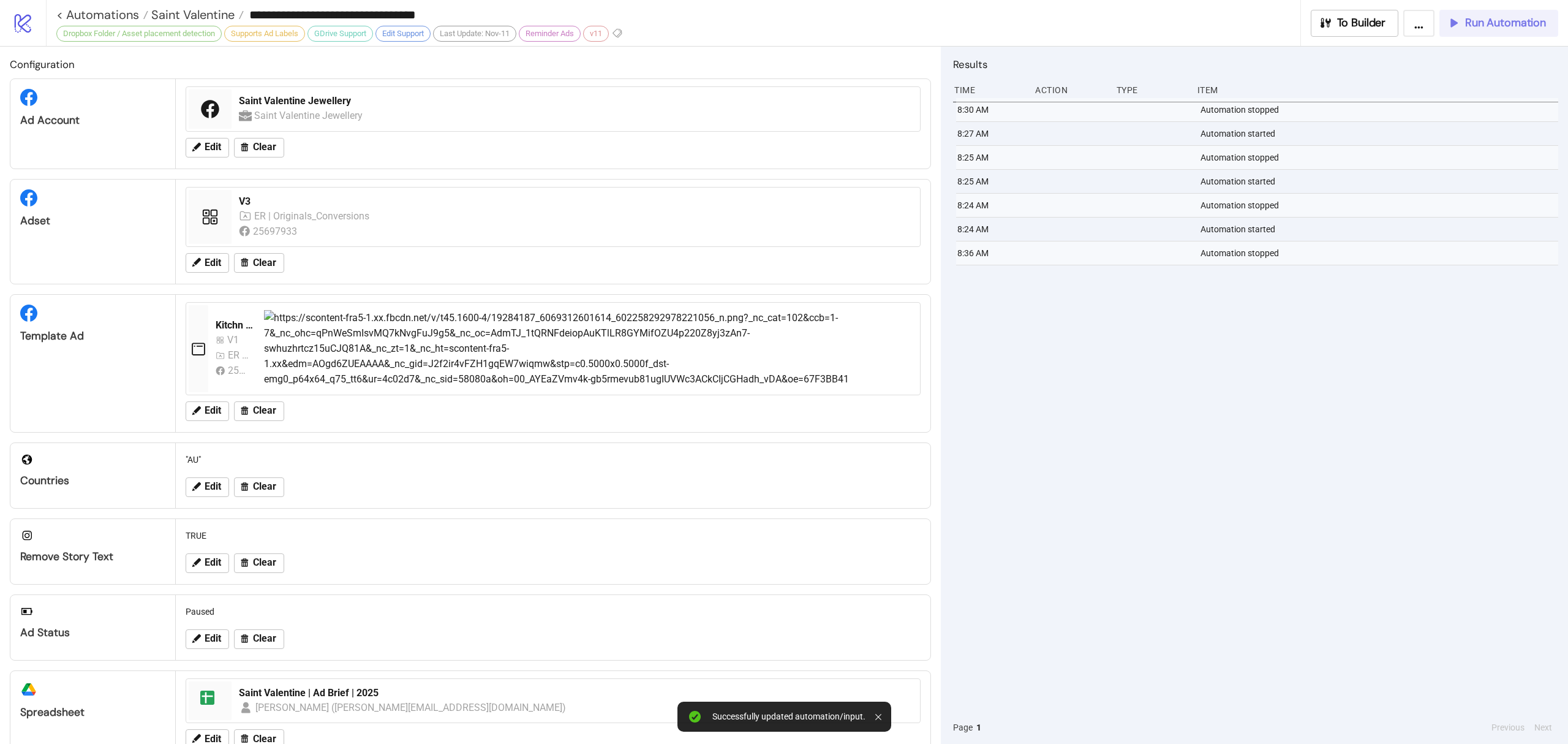
click at [1488, 31] on button "Run Automation" at bounding box center [1499, 23] width 119 height 27
